Goal: Book appointment/travel/reservation

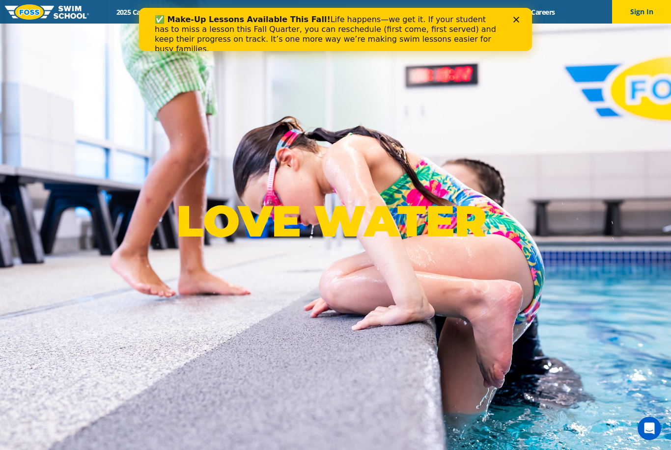
click at [526, 10] on div "✅ Make-Up Lessons Available This Fall! Life happens—we get it. If your student …" at bounding box center [335, 29] width 393 height 43
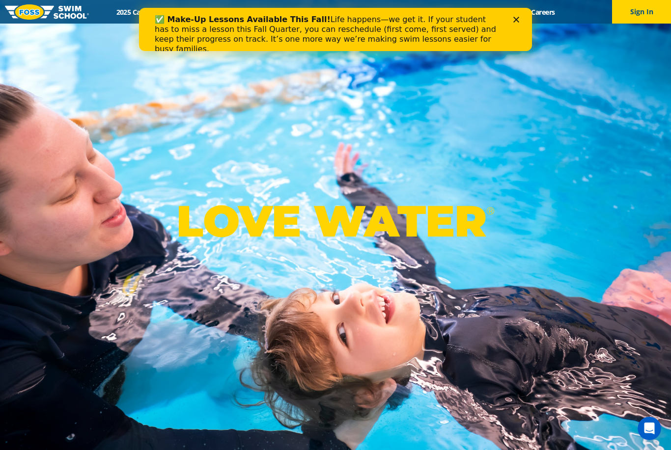
click at [517, 20] on polygon "Close" at bounding box center [516, 20] width 6 height 6
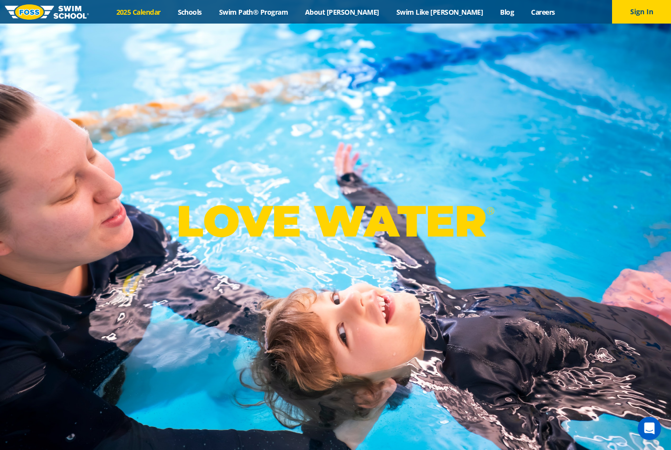
click at [167, 16] on link "2025 Calendar" at bounding box center [138, 11] width 61 height 9
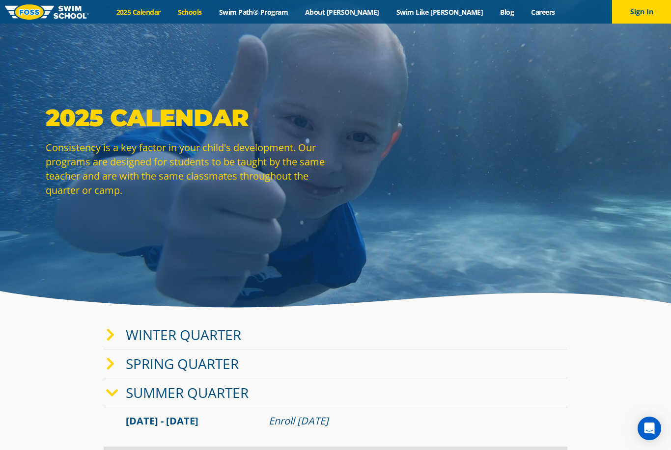
click at [210, 14] on link "Schools" at bounding box center [189, 11] width 41 height 9
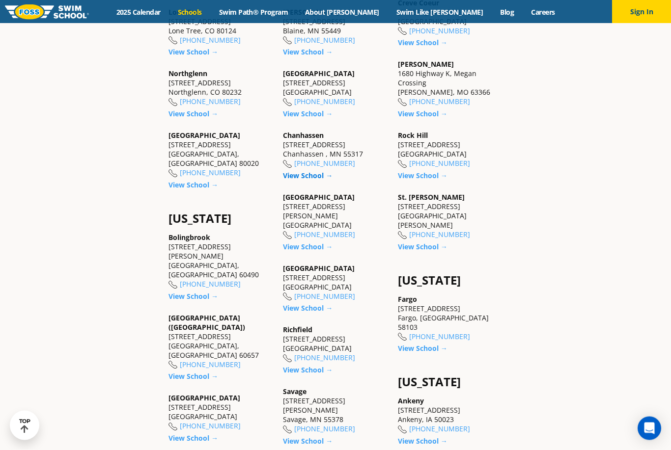
scroll to position [509, 0]
click at [285, 180] on link "View School →" at bounding box center [308, 175] width 50 height 9
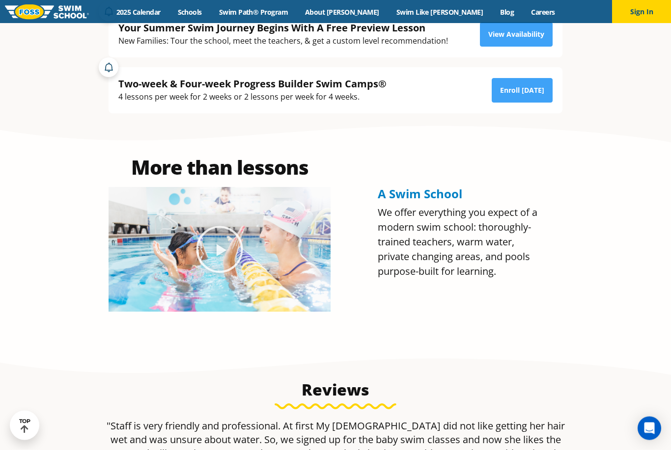
scroll to position [376, 0]
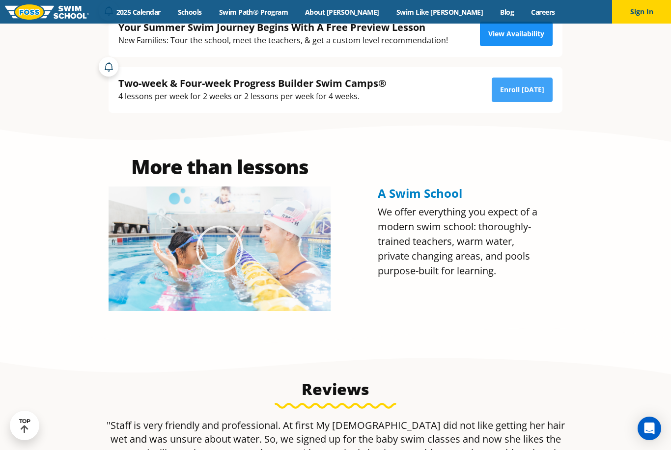
click at [494, 46] on link "View Availability" at bounding box center [516, 34] width 73 height 25
